Goal: Find specific page/section: Find specific page/section

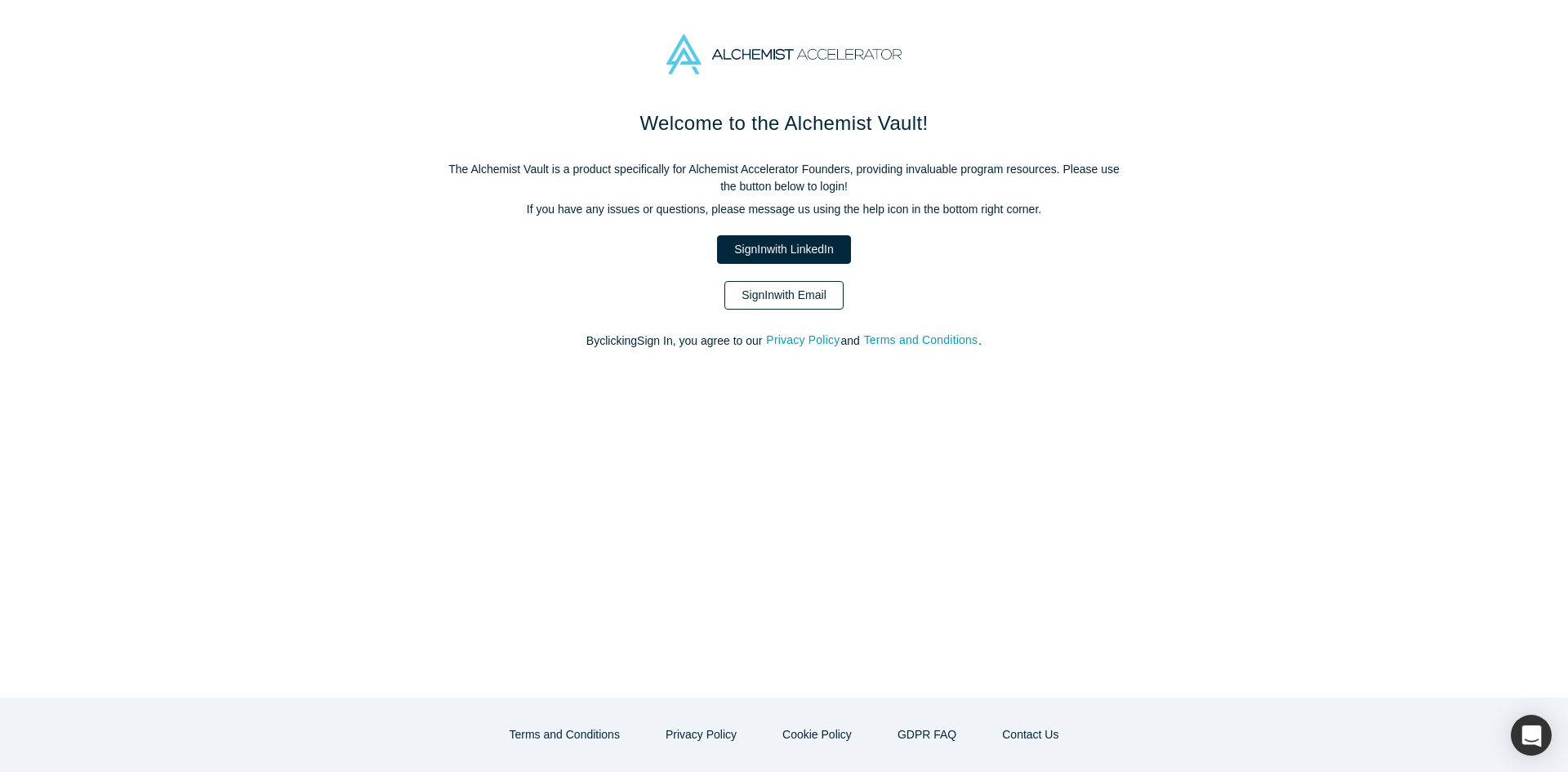
drag, startPoint x: 817, startPoint y: 283, endPoint x: 835, endPoint y: 269, distance: 22.8
click at [816, 283] on link "Sign In with Email" at bounding box center [784, 295] width 119 height 29
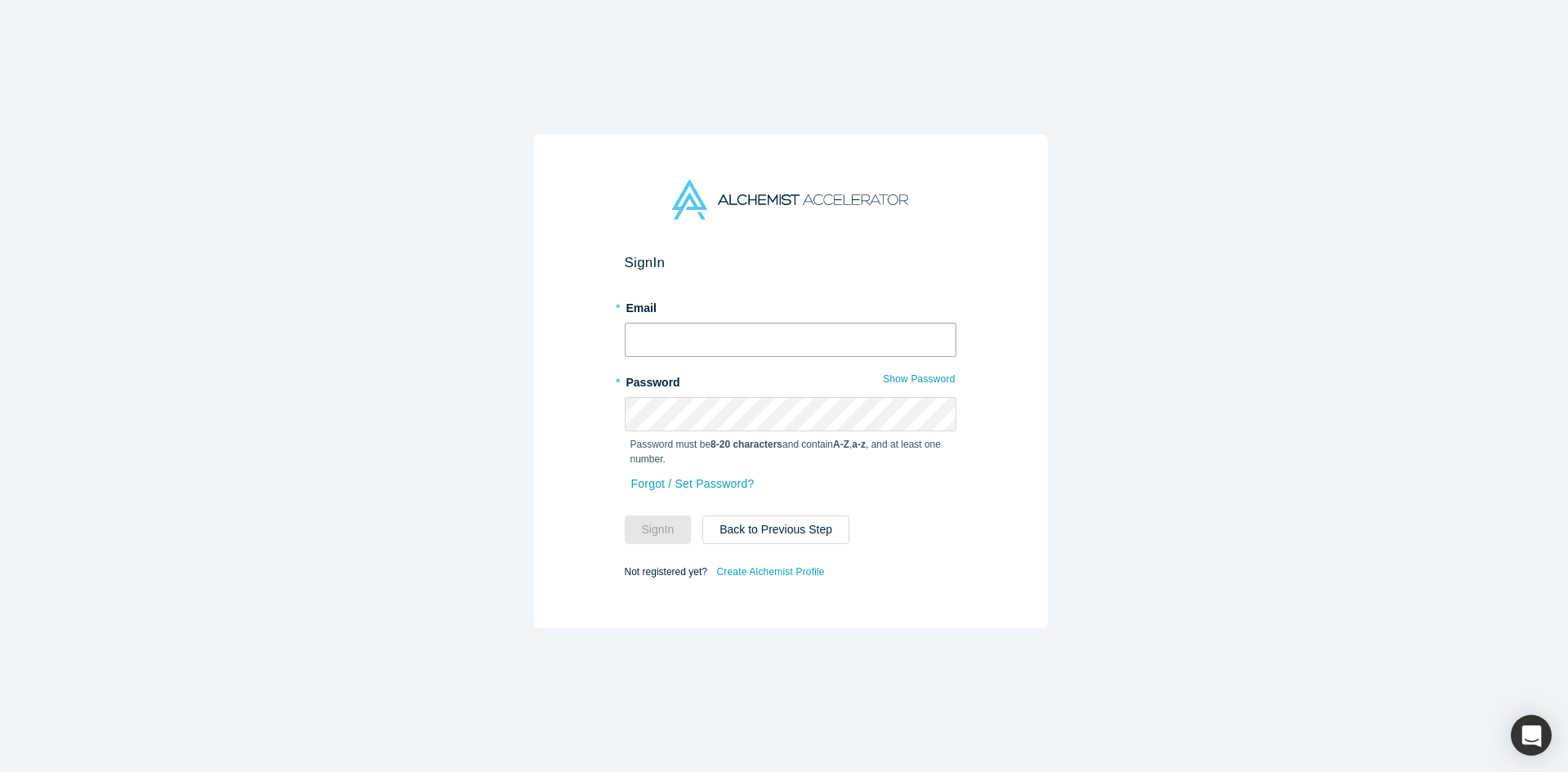
type input "[PERSON_NAME][EMAIL_ADDRESS][DOMAIN_NAME]"
click at [661, 537] on button "Sign In" at bounding box center [658, 530] width 67 height 29
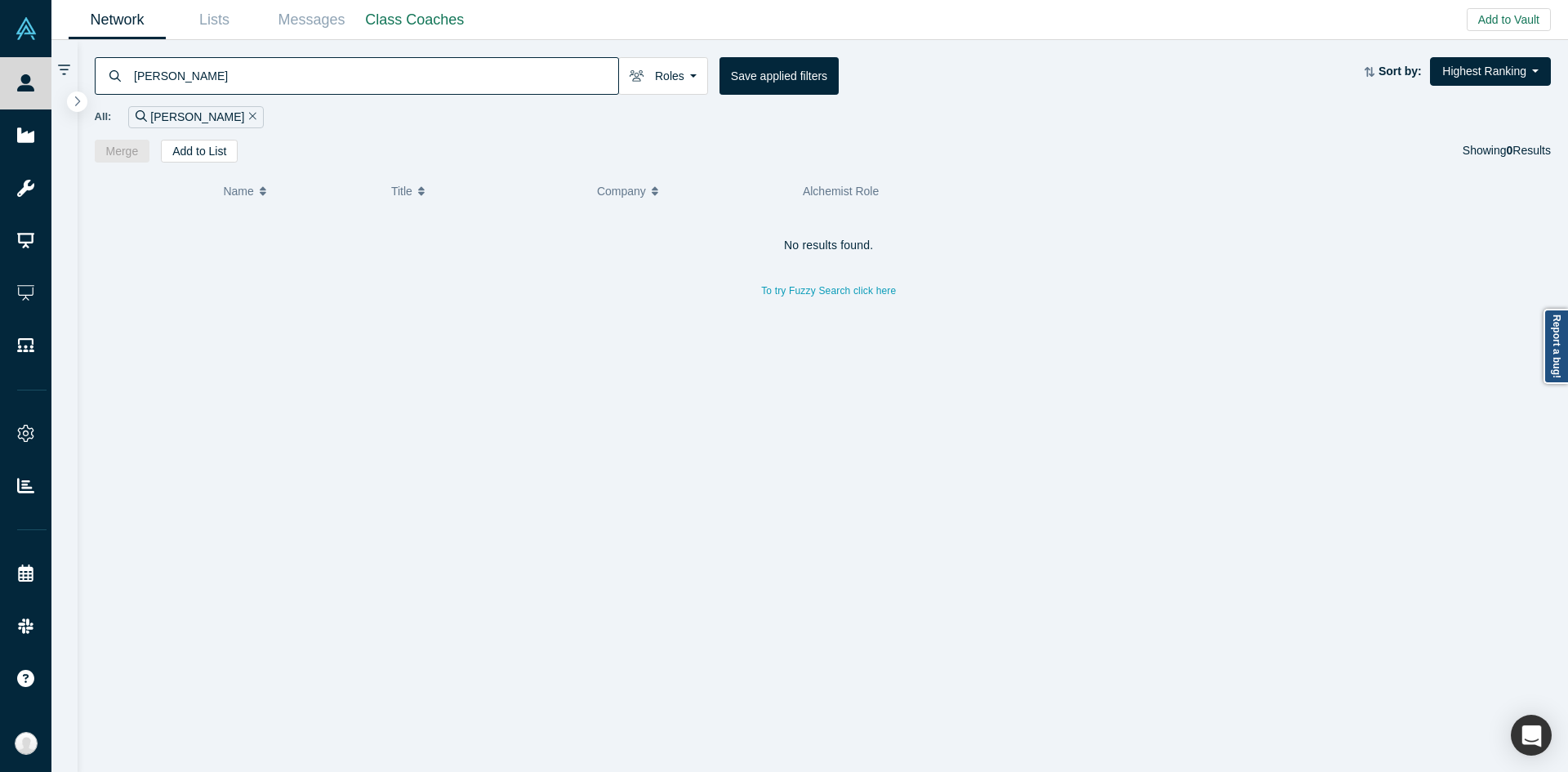
click at [470, 86] on input "[PERSON_NAME]" at bounding box center [375, 75] width 486 height 38
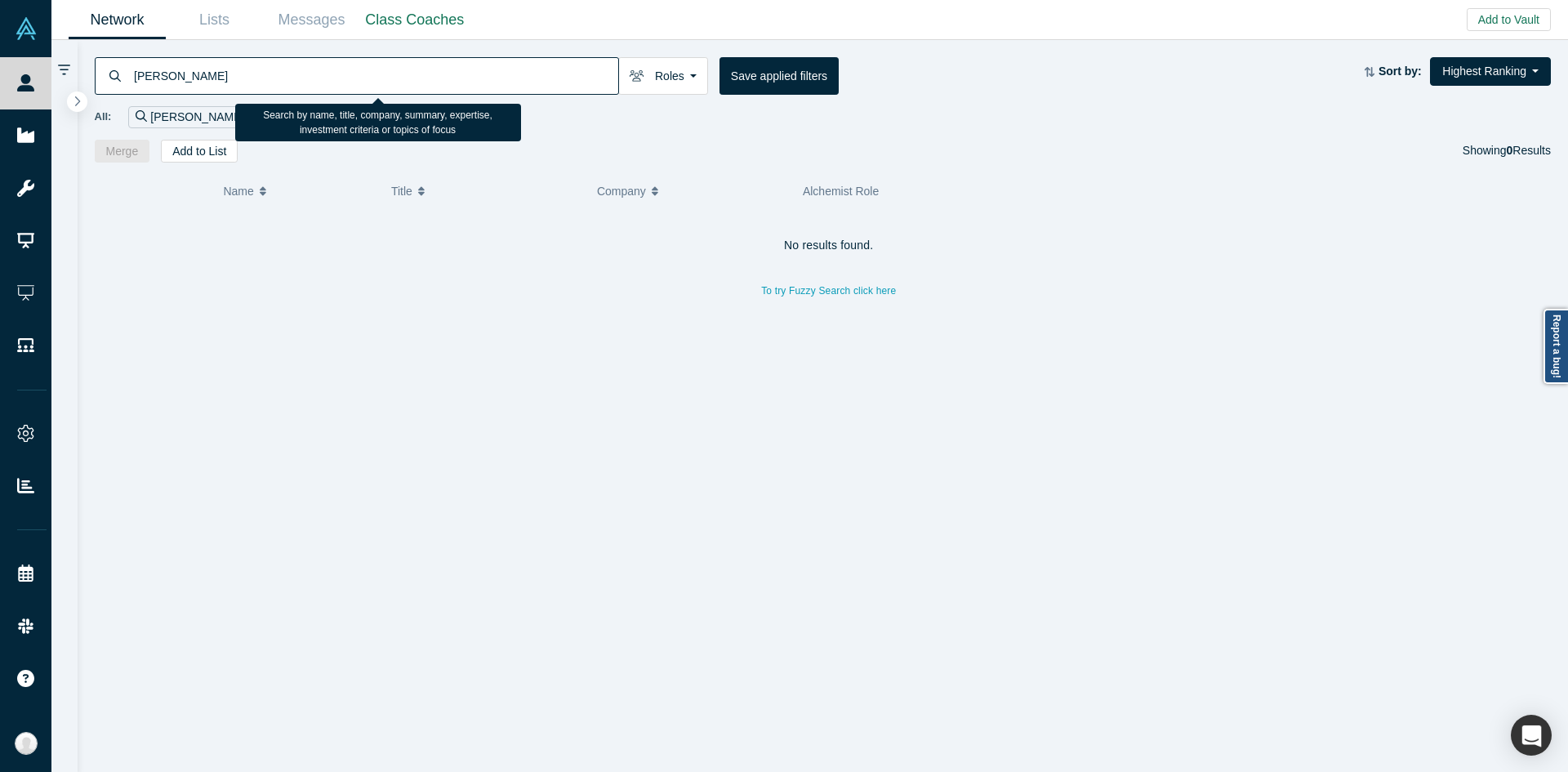
click at [470, 86] on input "[PERSON_NAME]" at bounding box center [375, 75] width 486 height 38
paste input "[PERSON_NAME][EMAIL_ADDRESS][DOMAIN_NAME]"
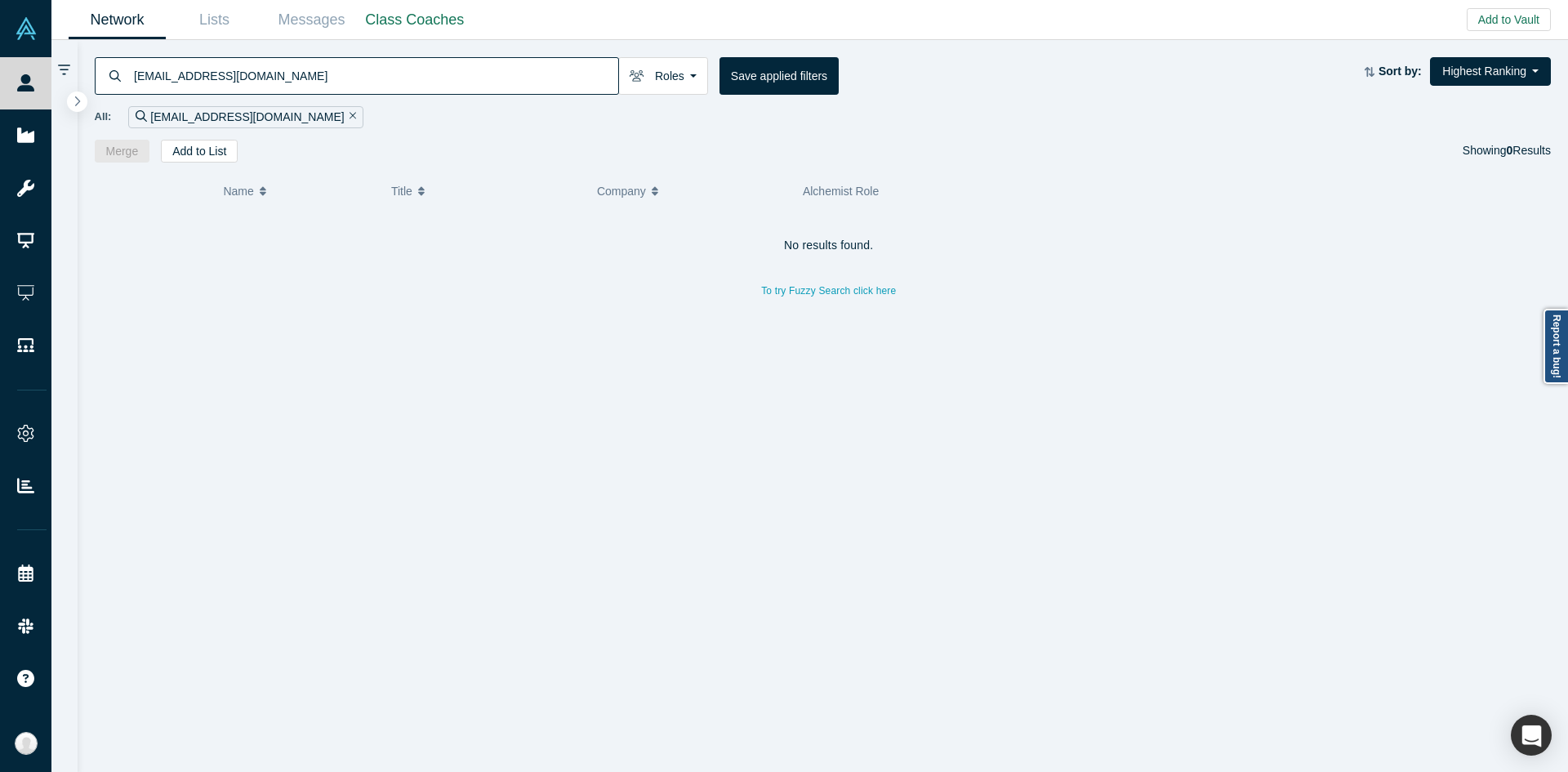
type input "[EMAIL_ADDRESS][DOMAIN_NAME]"
click at [341, 256] on div "[PERSON_NAME]" at bounding box center [293, 238] width 152 height 57
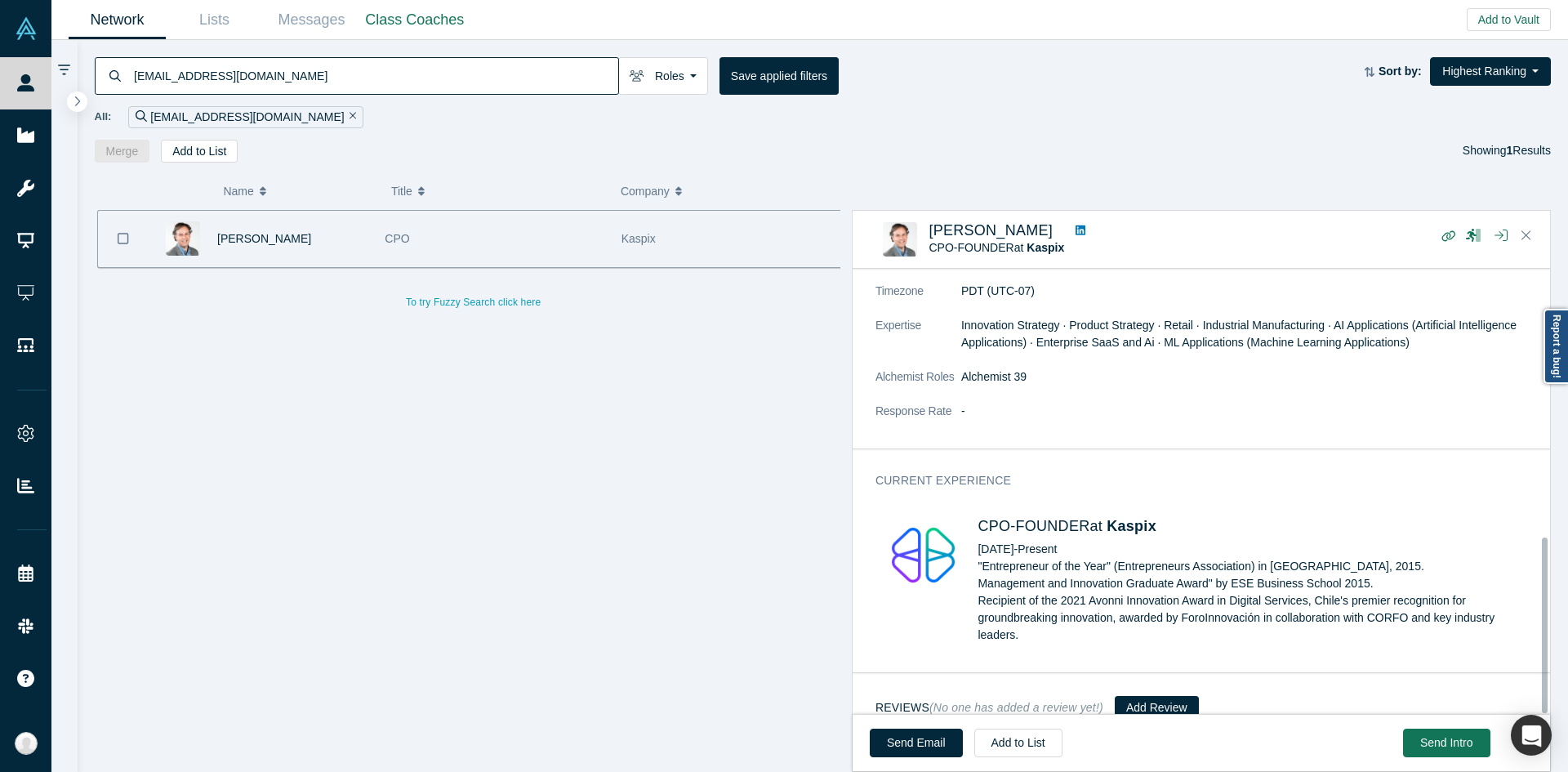
scroll to position [679, 0]
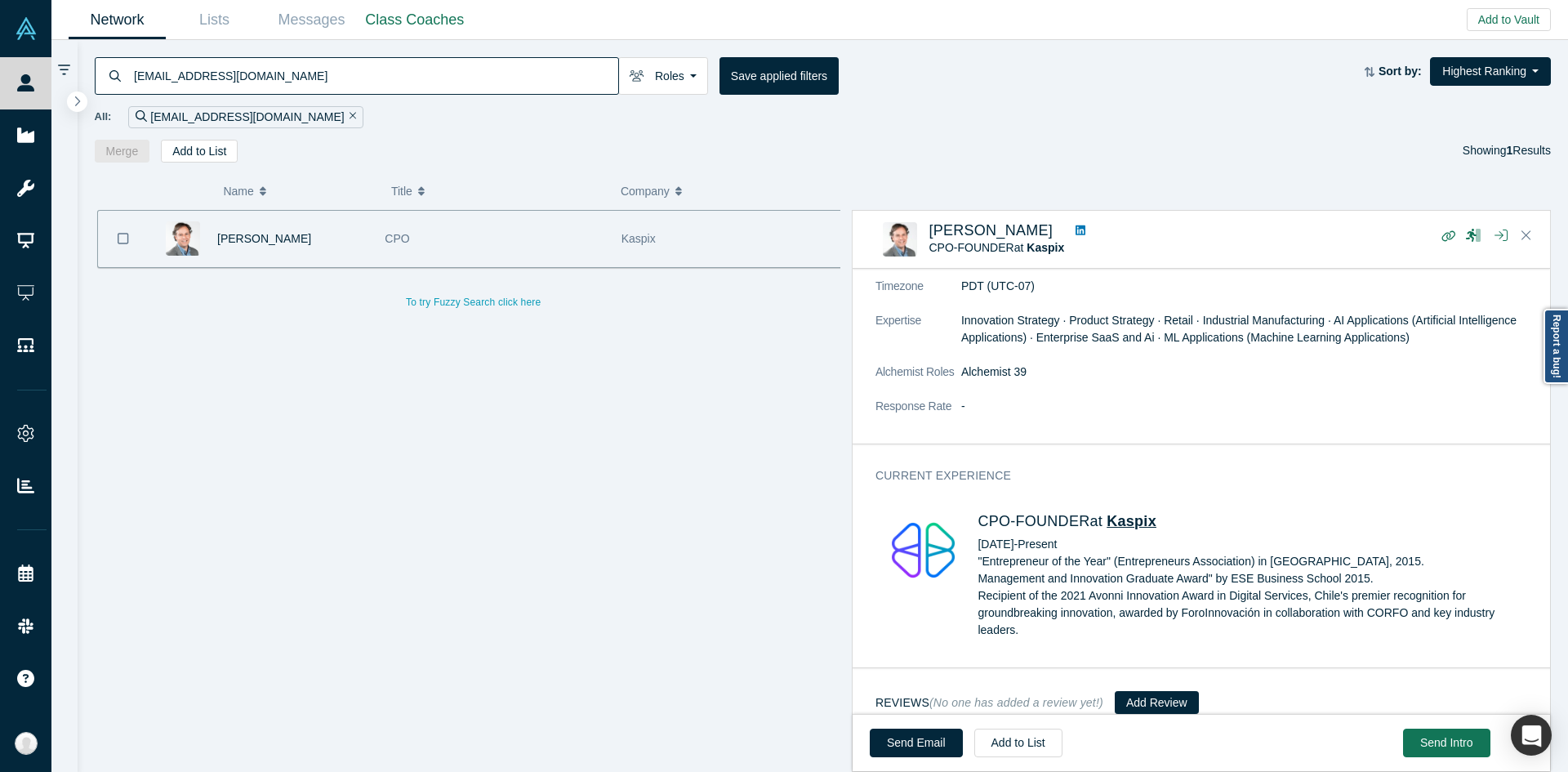
click at [1123, 513] on span "Kaspix" at bounding box center [1131, 521] width 50 height 16
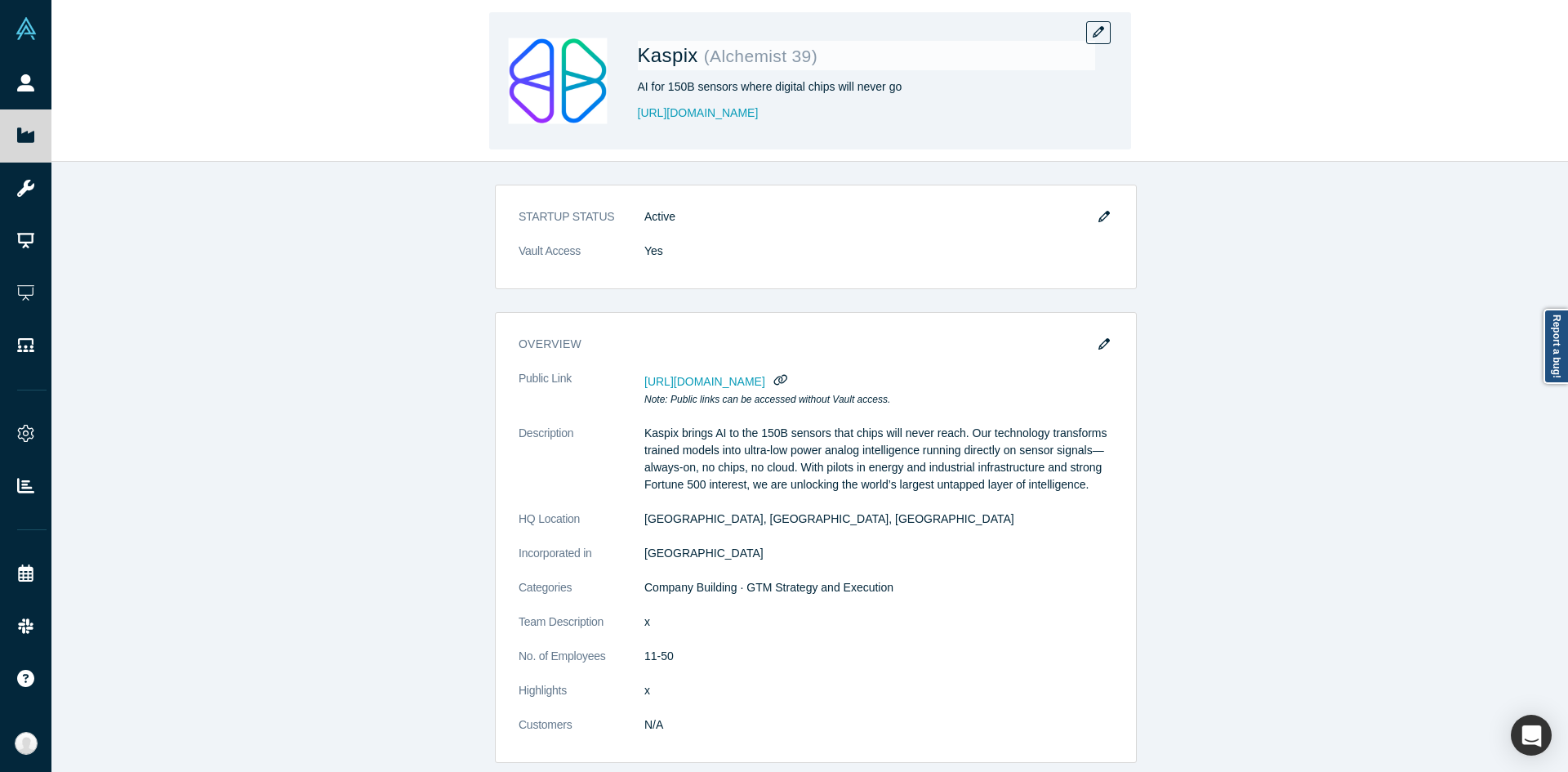
click at [653, 60] on span "Kaspix" at bounding box center [671, 55] width 66 height 22
copy span "Kaspix"
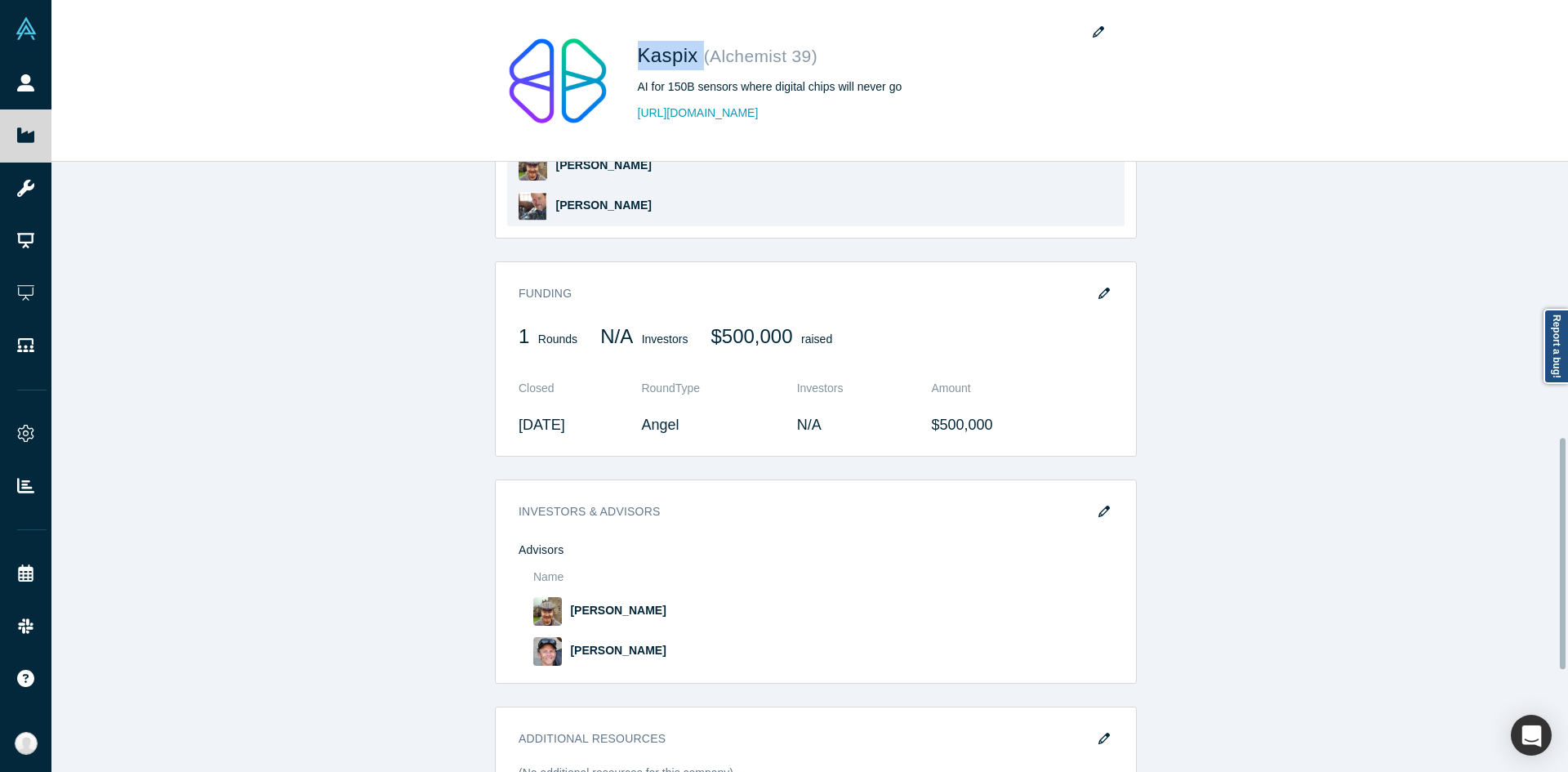
scroll to position [981, 0]
